Goal: Information Seeking & Learning: Learn about a topic

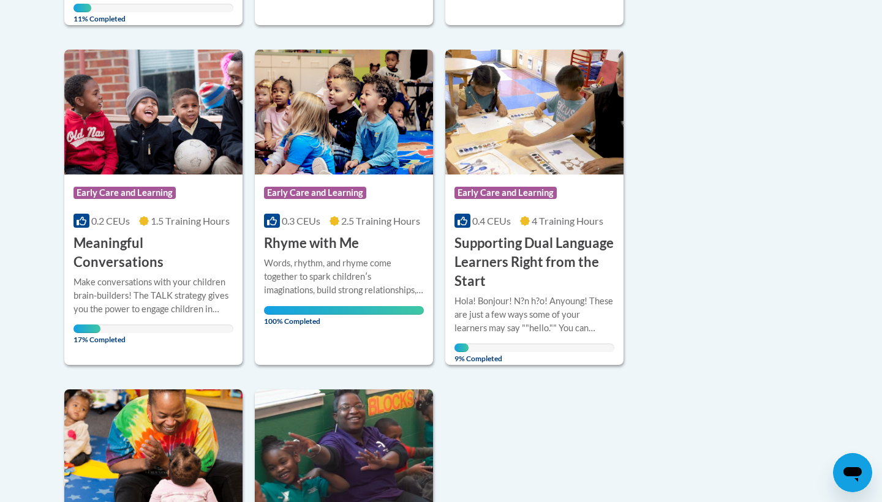
scroll to position [618, 0]
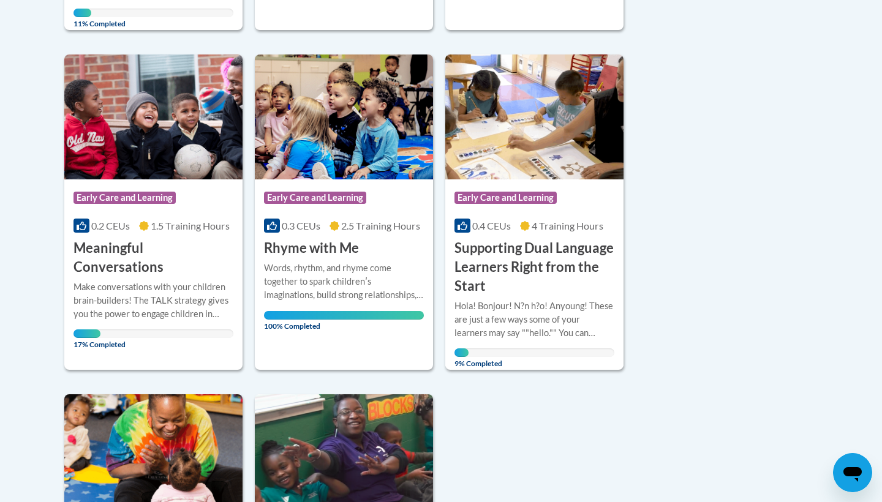
click at [146, 239] on h3 "Meaningful Conversations" at bounding box center [153, 258] width 160 height 38
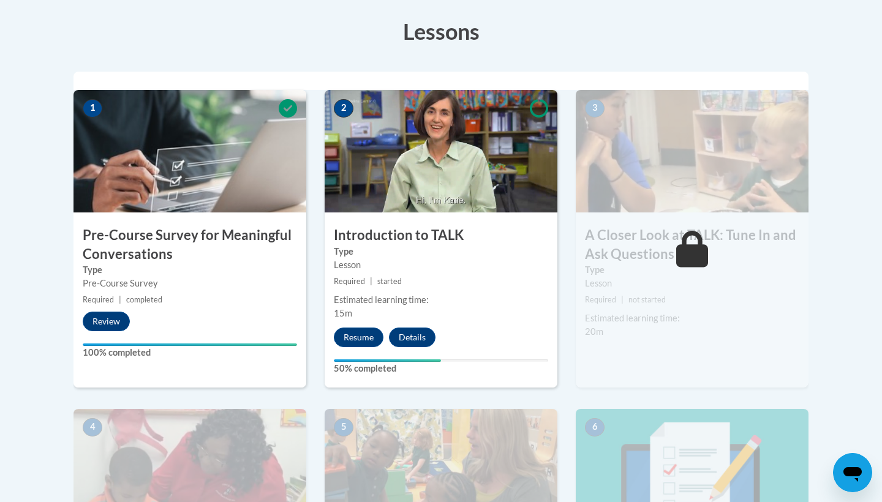
scroll to position [344, 0]
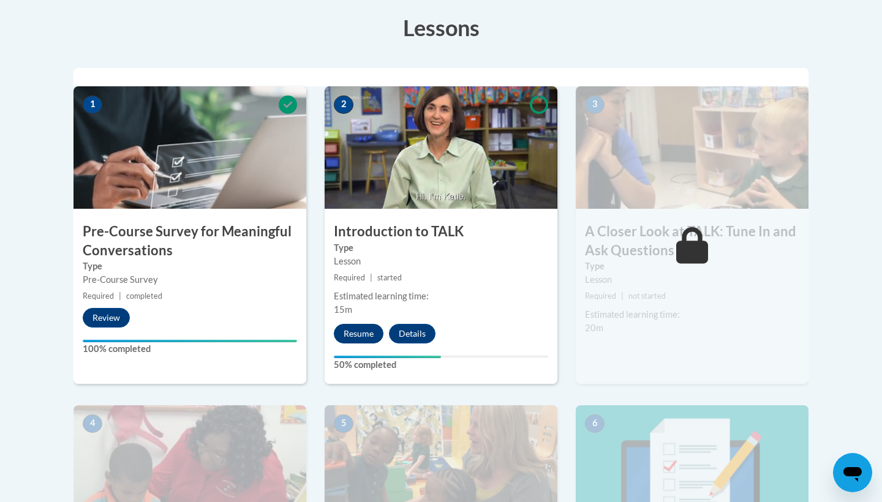
click at [363, 331] on button "Resume" at bounding box center [359, 334] width 50 height 20
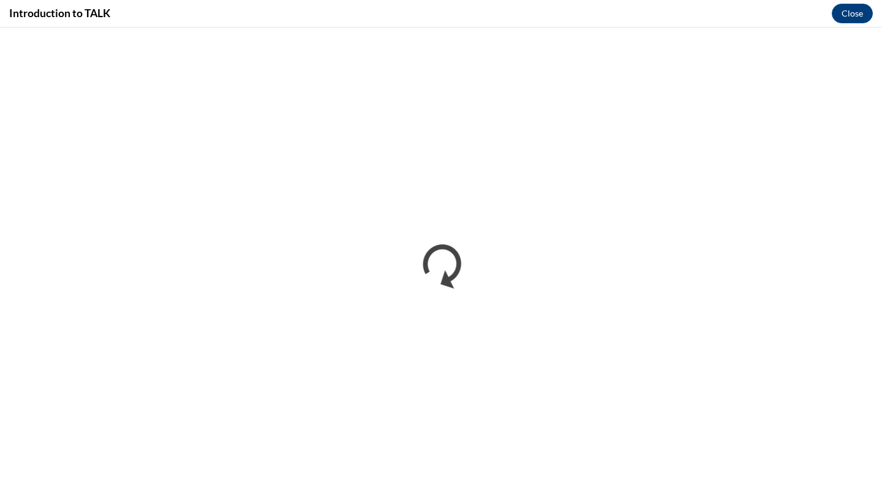
scroll to position [0, 0]
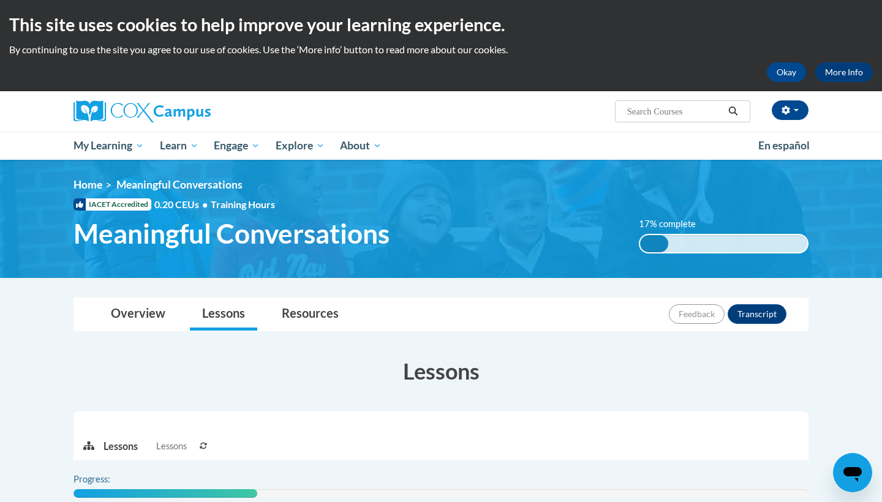
scroll to position [344, 0]
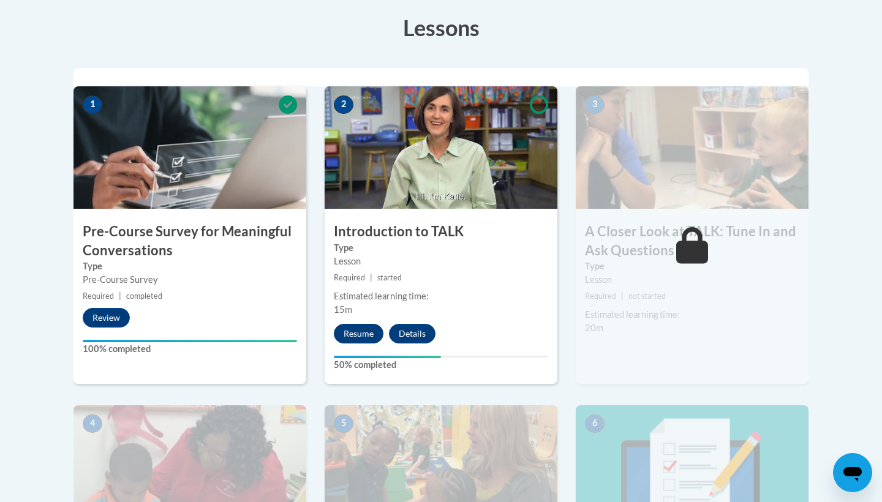
click at [358, 336] on button "Resume" at bounding box center [359, 334] width 50 height 20
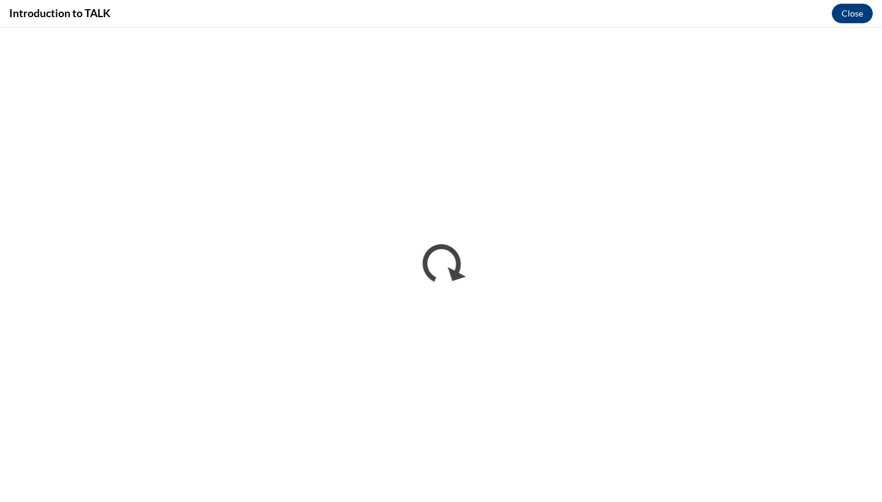
scroll to position [0, 0]
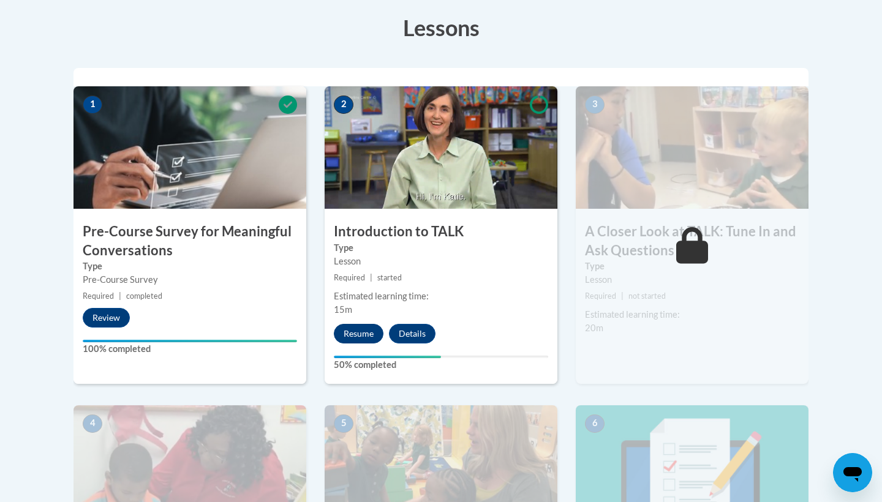
click at [364, 334] on button "Resume" at bounding box center [359, 334] width 50 height 20
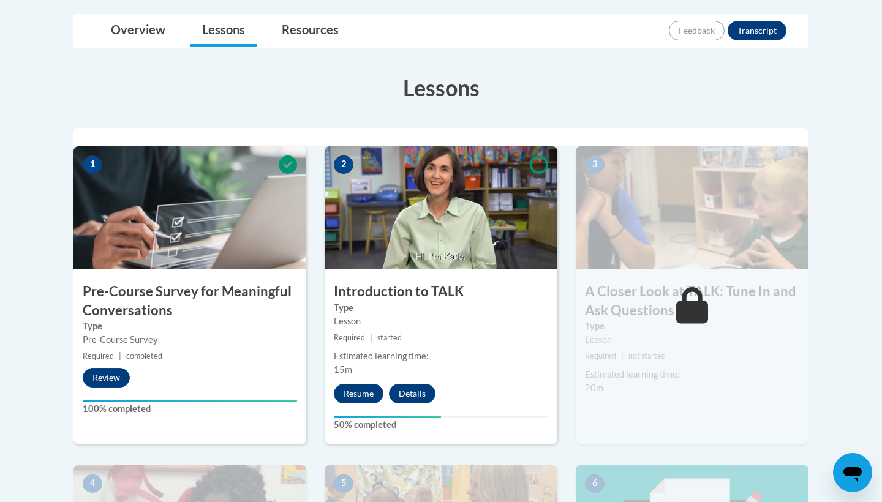
scroll to position [302, 0]
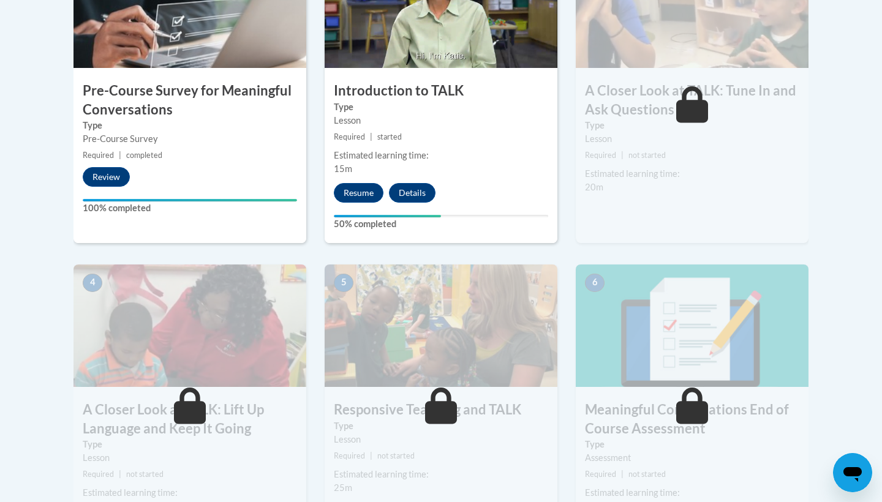
scroll to position [494, 0]
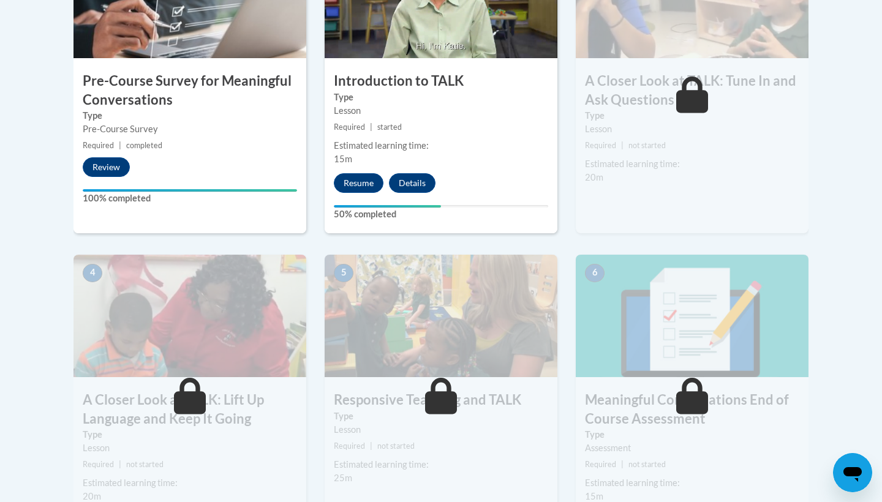
click at [619, 76] on h3 "A Closer Look at TALK: Tune In and Ask Questions" at bounding box center [692, 91] width 233 height 38
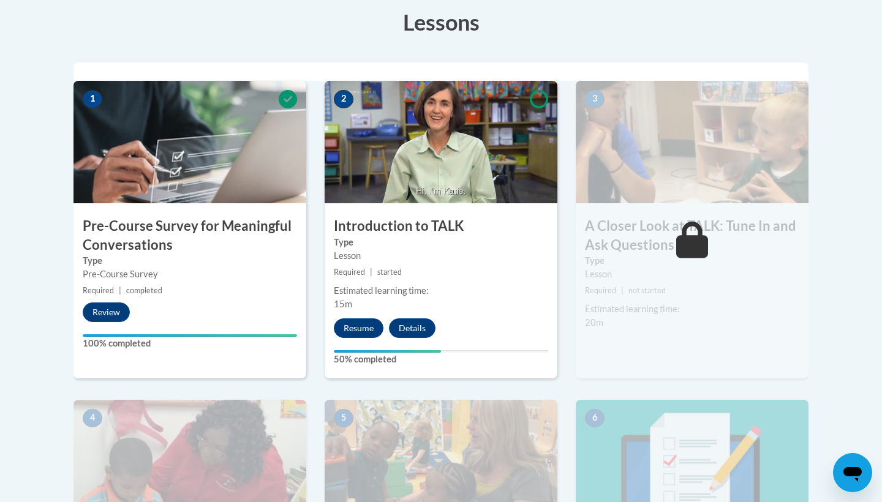
scroll to position [353, 0]
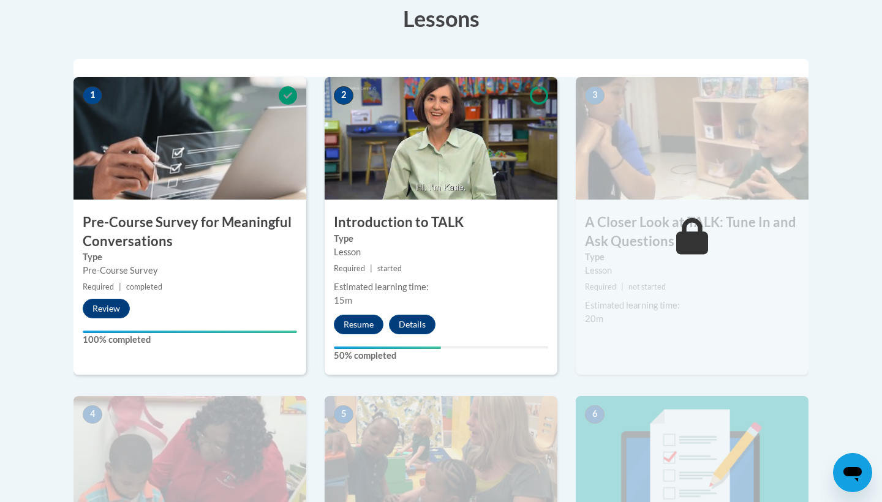
click at [672, 145] on img at bounding box center [692, 138] width 233 height 122
click at [430, 192] on img at bounding box center [441, 138] width 233 height 122
click at [407, 326] on button "Details" at bounding box center [412, 325] width 47 height 20
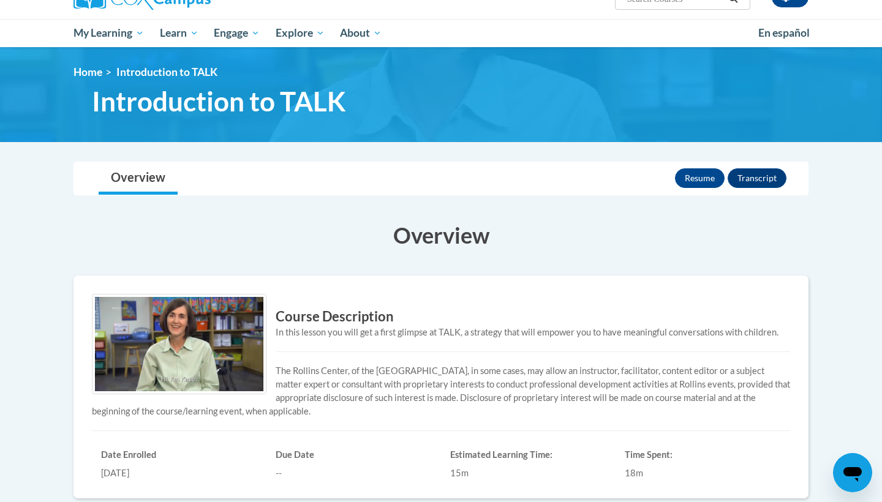
scroll to position [122, 0]
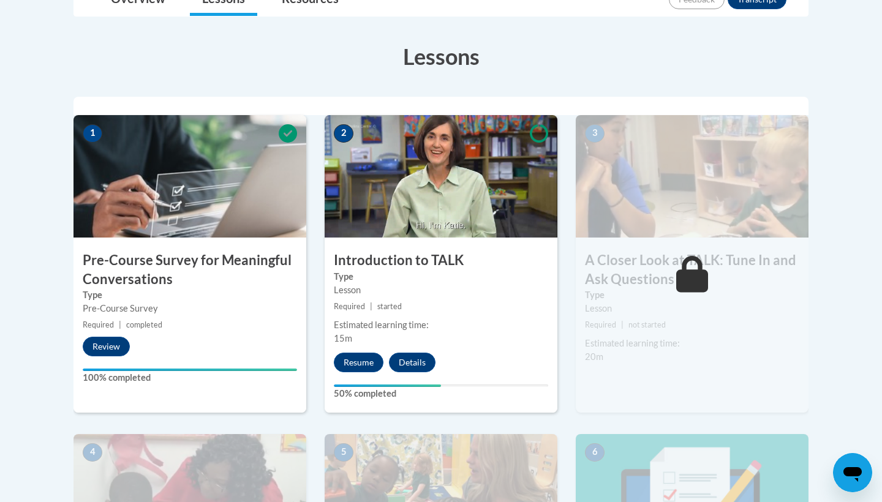
scroll to position [313, 0]
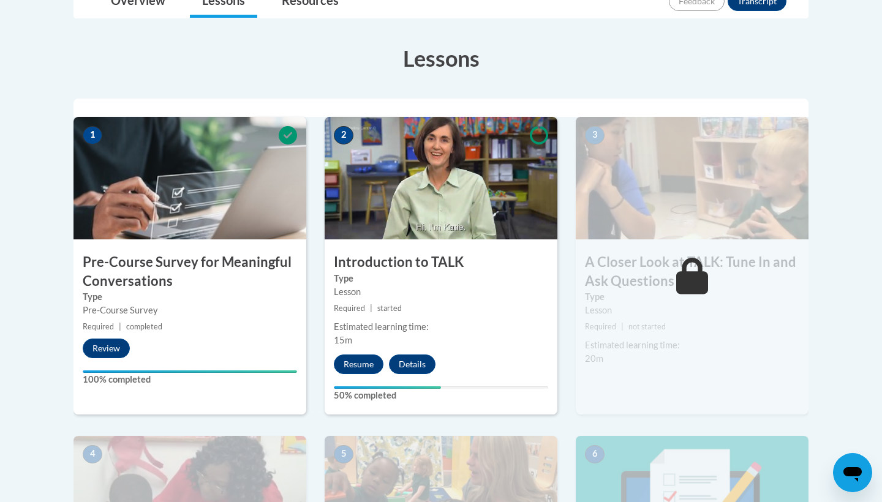
click at [351, 363] on button "Resume" at bounding box center [359, 365] width 50 height 20
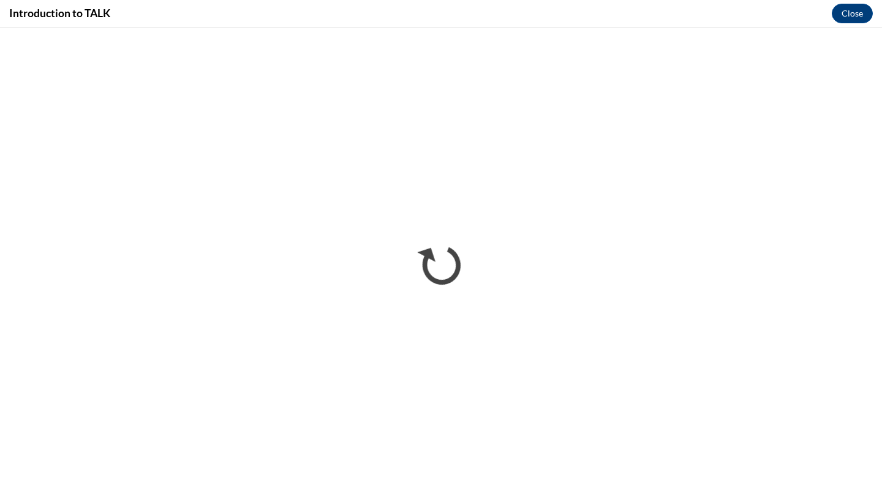
scroll to position [0, 0]
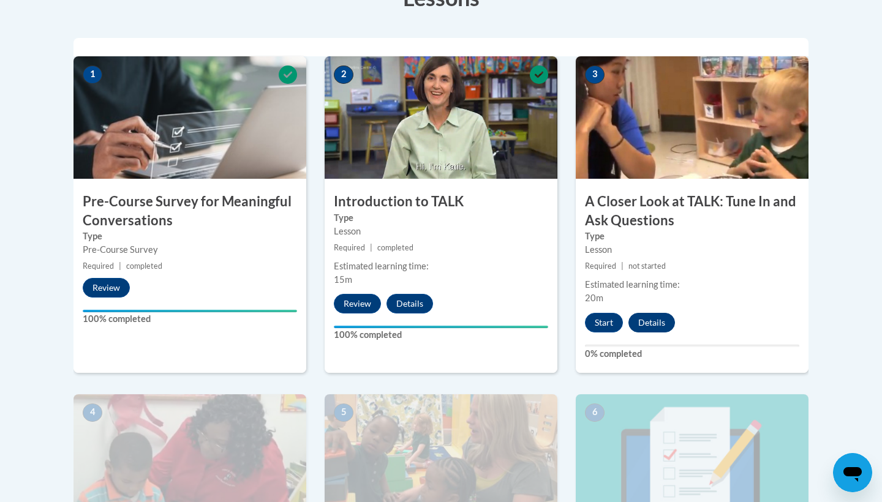
scroll to position [354, 0]
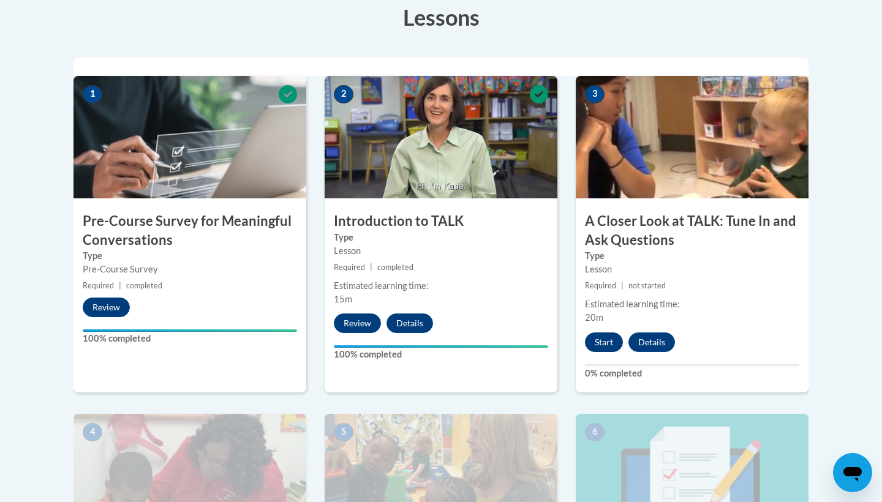
click at [606, 345] on button "Start" at bounding box center [604, 342] width 38 height 20
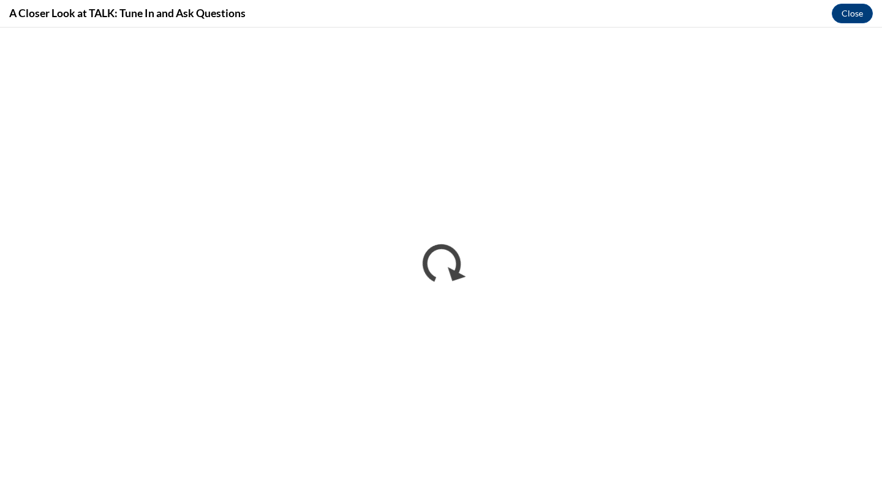
scroll to position [0, 0]
